Goal: Information Seeking & Learning: Learn about a topic

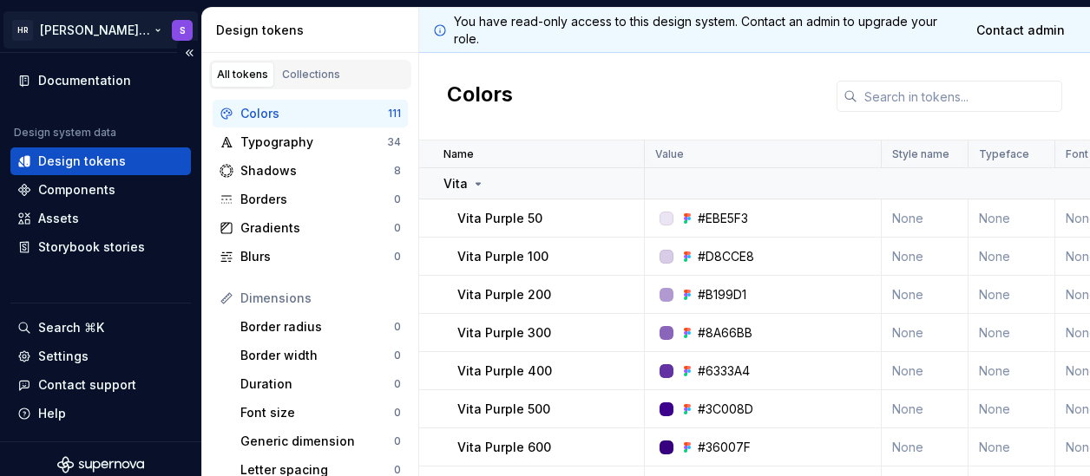
click at [83, 30] on html "[PERSON_NAME] UI Toolkit (HUT) S Documentation Design system data Design tokens…" at bounding box center [545, 238] width 1090 height 476
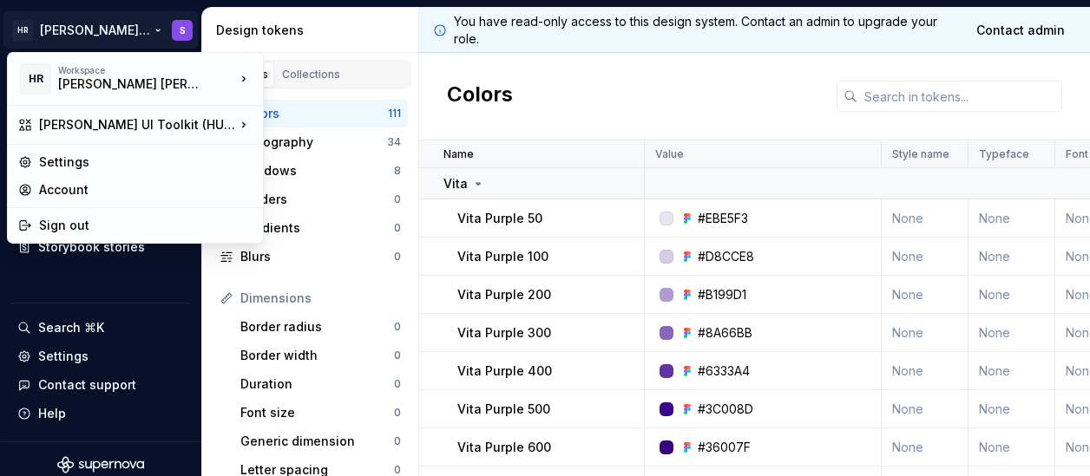
click at [609, 78] on html "[PERSON_NAME] UI Toolkit (HUT) S Documentation Design system data Design tokens…" at bounding box center [545, 238] width 1090 height 476
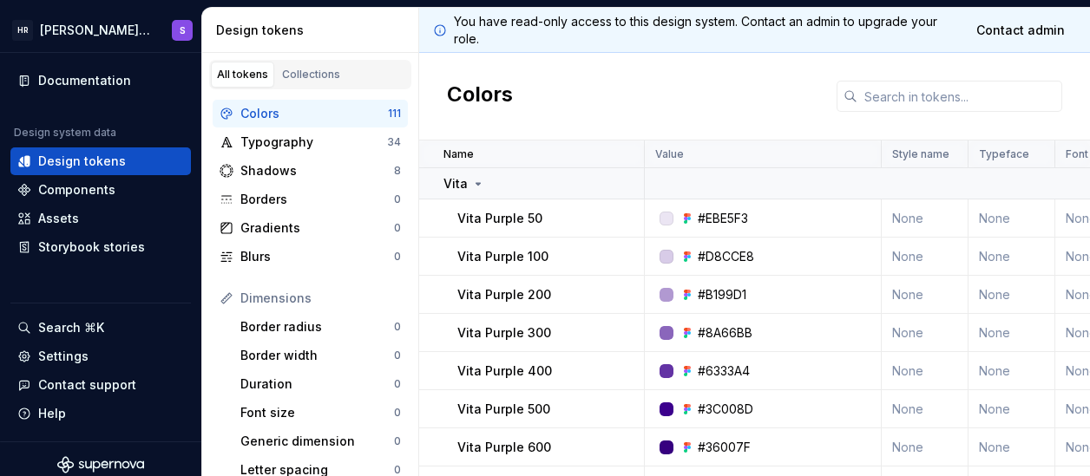
click at [607, 26] on p "You have read-only access to this design system. Contact an admin to upgrade yo…" at bounding box center [706, 30] width 504 height 35
click at [68, 35] on html "[PERSON_NAME] UI Toolkit (HUT) S Documentation Design system data Design tokens…" at bounding box center [545, 238] width 1090 height 476
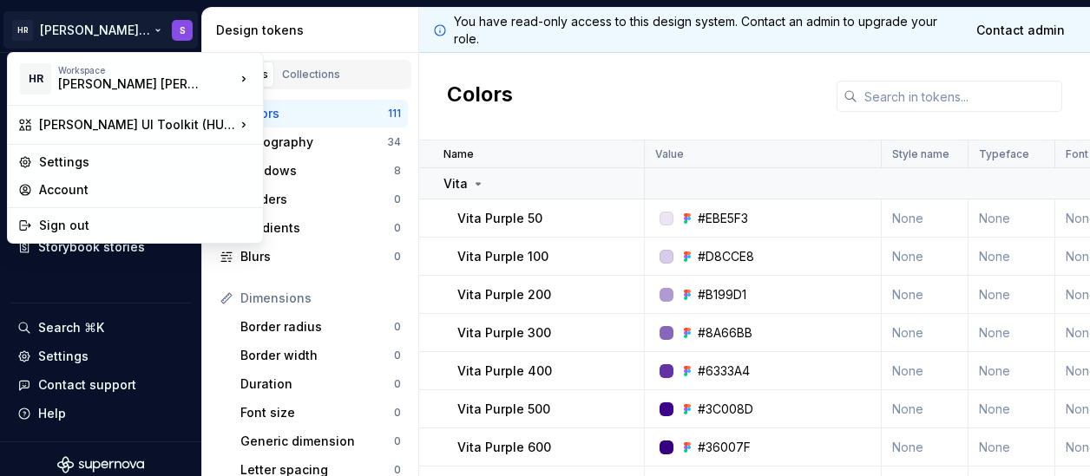
click at [652, 75] on html "[PERSON_NAME] UI Toolkit (HUT) S Documentation Design system data Design tokens…" at bounding box center [545, 238] width 1090 height 476
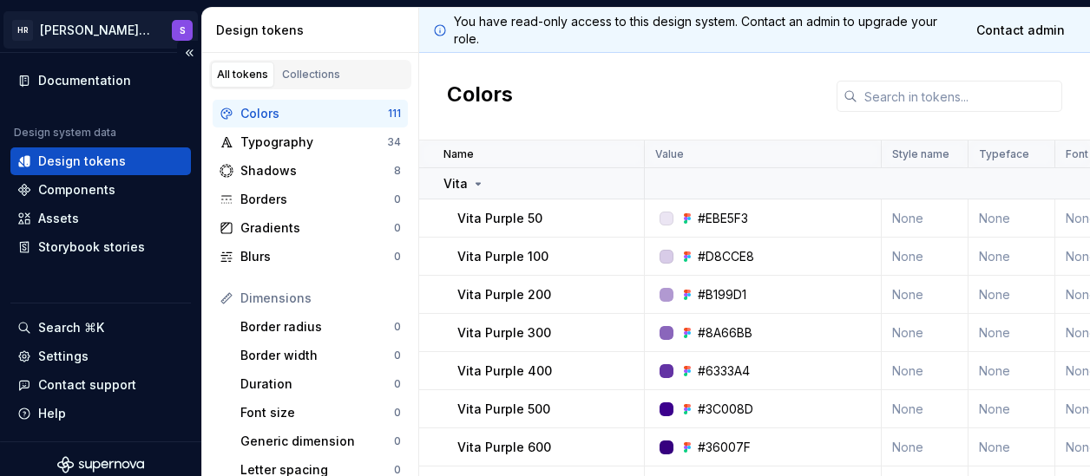
click at [106, 36] on html "[PERSON_NAME] UI Toolkit (HUT) S Documentation Design system data Design tokens…" at bounding box center [545, 238] width 1090 height 476
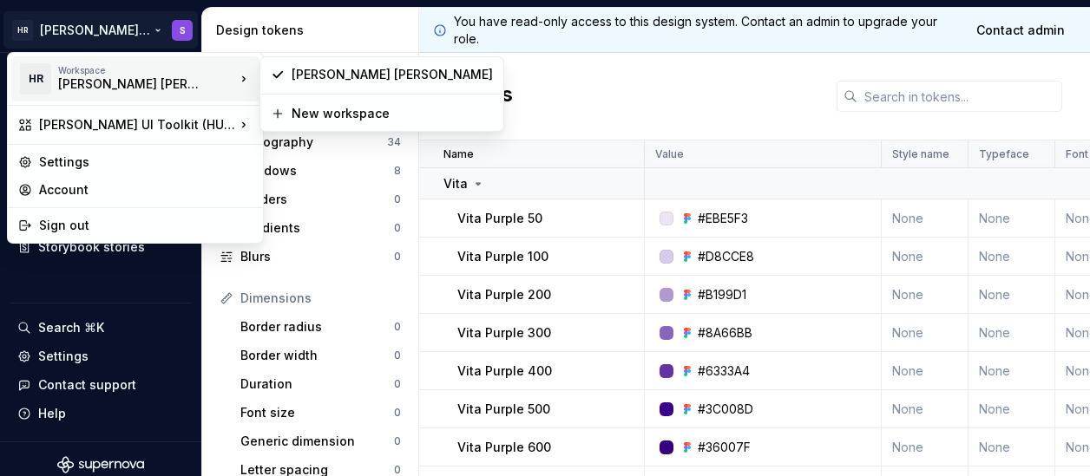
click at [88, 75] on div "Workspace" at bounding box center [146, 70] width 177 height 10
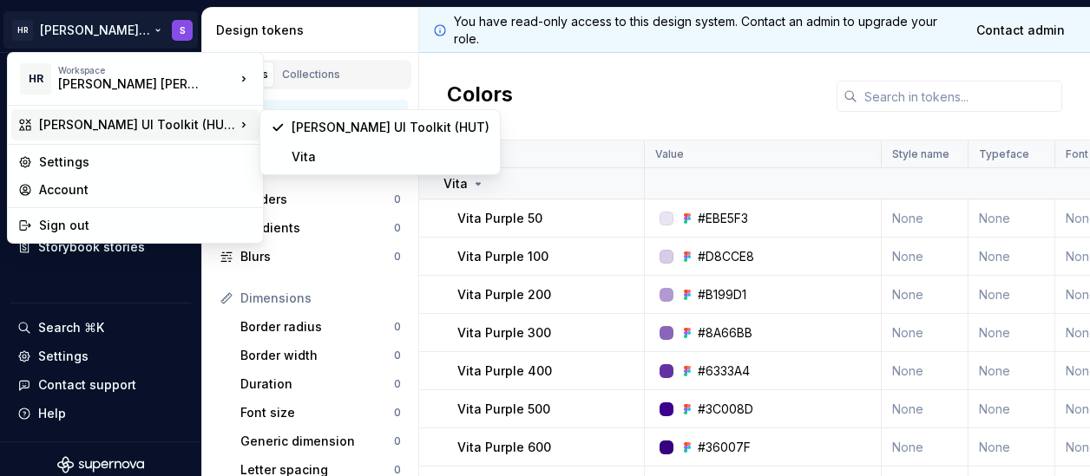
click at [105, 109] on div "[PERSON_NAME] UI Toolkit (HUT)" at bounding box center [135, 124] width 248 height 31
click at [669, 94] on html "HR Hymans UI Toolkit (HUT) S Documentation Design system data Design tokens Com…" at bounding box center [545, 238] width 1090 height 476
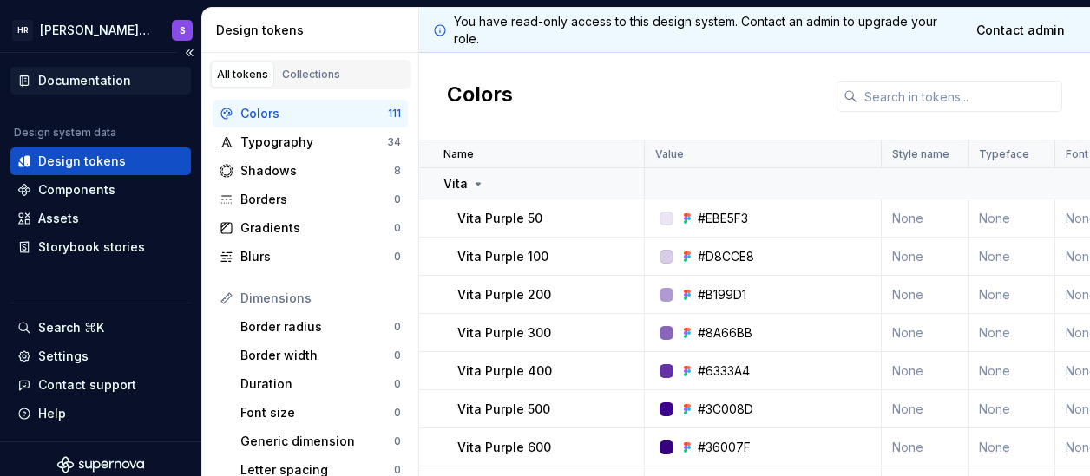
click at [82, 82] on div "Documentation" at bounding box center [84, 80] width 93 height 17
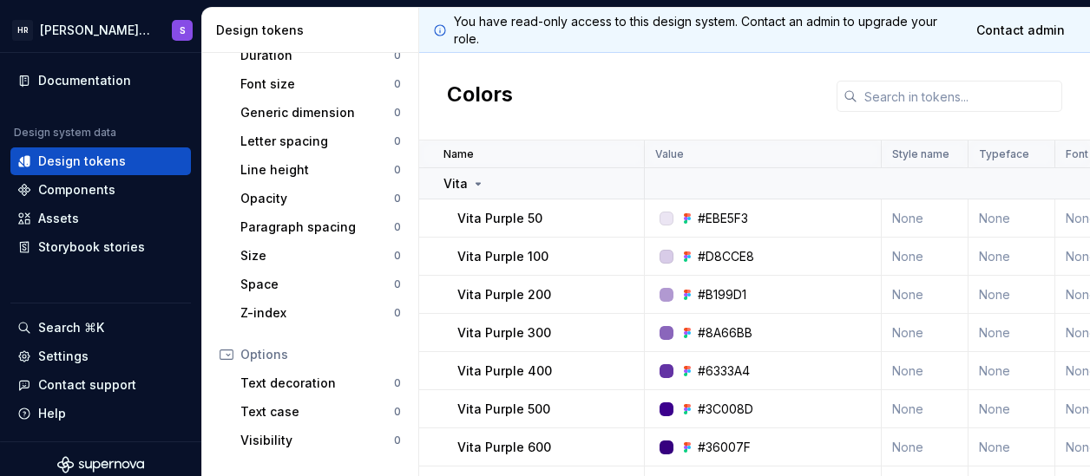
scroll to position [347, 0]
